Goal: Find specific page/section: Find specific page/section

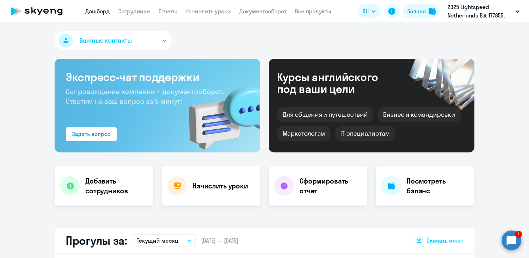
select select "30"
click at [132, 11] on link "Сотрудники" at bounding box center [134, 11] width 32 height 7
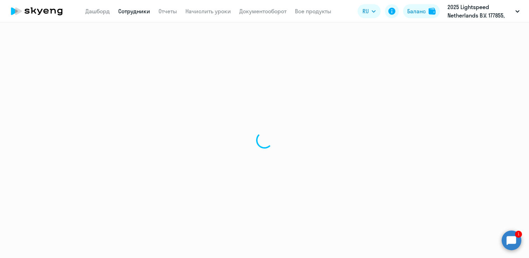
select select "30"
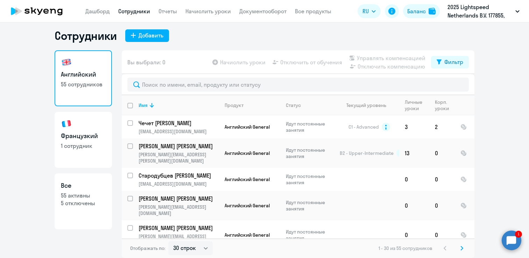
click at [66, 141] on link "[DEMOGRAPHIC_DATA] 1 сотрудник" at bounding box center [83, 140] width 57 height 56
select select "30"
